Goal: Information Seeking & Learning: Learn about a topic

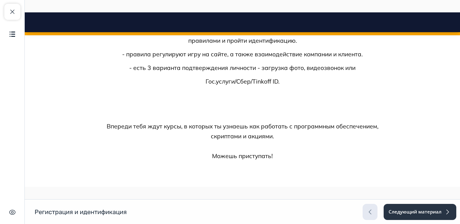
scroll to position [1551, 0]
click at [413, 210] on button "Следующий материал" at bounding box center [419, 212] width 73 height 16
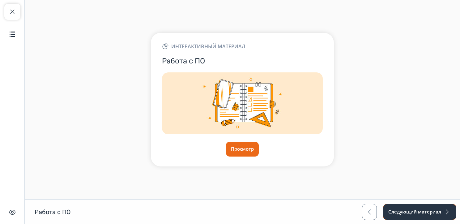
click at [402, 211] on button "Следующий материал" at bounding box center [419, 212] width 73 height 16
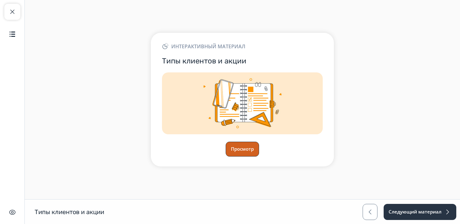
click at [243, 152] on button "Просмотр" at bounding box center [242, 149] width 33 height 15
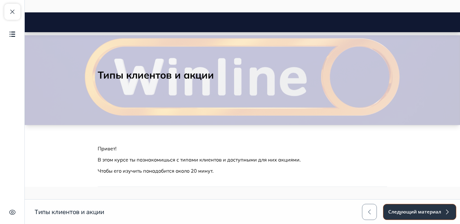
click at [411, 205] on button "Следующий материал" at bounding box center [419, 212] width 73 height 16
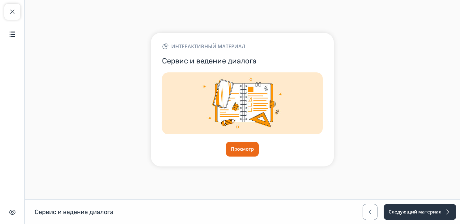
click at [259, 155] on div "Просмотр" at bounding box center [242, 149] width 161 height 15
click at [242, 151] on button "Просмотр" at bounding box center [242, 149] width 33 height 15
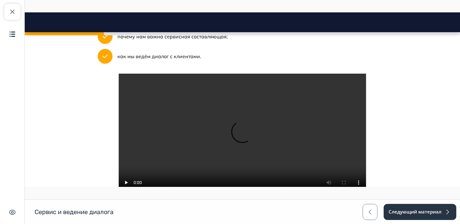
scroll to position [247, 0]
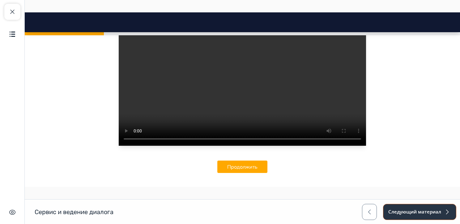
click at [397, 211] on button "Следующий материал" at bounding box center [419, 212] width 73 height 16
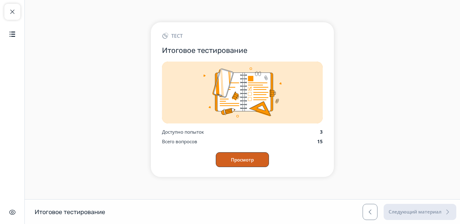
click at [258, 158] on button "Просмотр" at bounding box center [242, 159] width 53 height 15
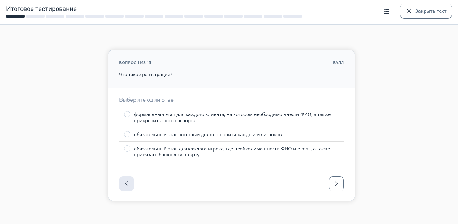
click at [131, 182] on div at bounding box center [231, 185] width 247 height 31
click at [424, 12] on button "Закрыть тест" at bounding box center [426, 11] width 52 height 15
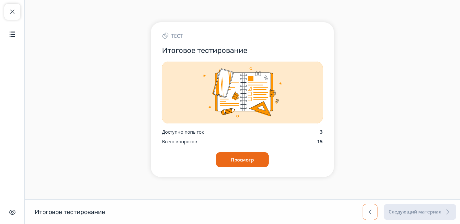
click at [364, 211] on button "button" at bounding box center [370, 212] width 15 height 16
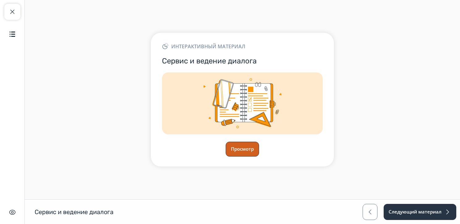
click at [246, 147] on button "Просмотр" at bounding box center [242, 149] width 33 height 15
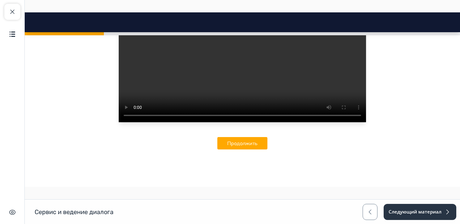
scroll to position [303, 0]
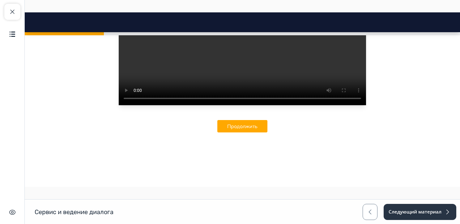
click at [255, 133] on div "Раздел 1 из 1 Привет! Это курс о правилах ведения диалога и сервисе компании Wi…" at bounding box center [242, 12] width 289 height 310
click at [254, 128] on button "Продолжить" at bounding box center [242, 126] width 50 height 12
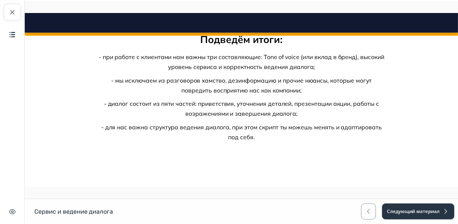
scroll to position [866, 0]
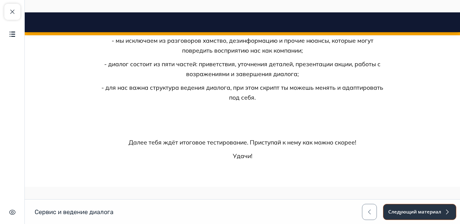
click at [412, 209] on button "Следующий материал" at bounding box center [419, 212] width 73 height 16
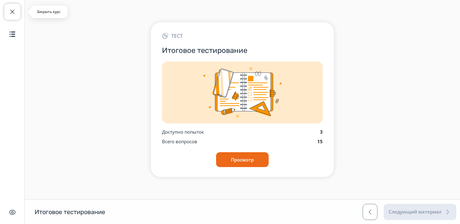
click at [6, 11] on button "Закрыть курс" at bounding box center [12, 12] width 16 height 16
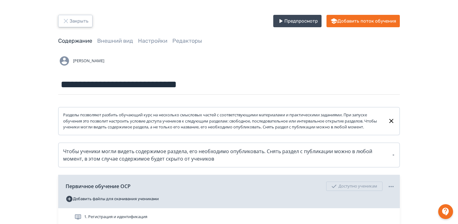
click at [81, 22] on button "Закрыть" at bounding box center [75, 21] width 34 height 12
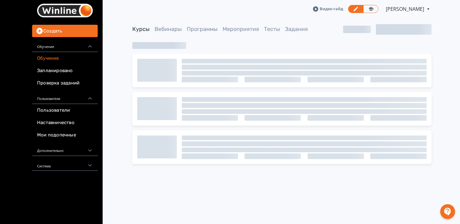
click at [0, 0] on icon at bounding box center [0, 0] width 0 height 0
